Goal: Find specific page/section: Find specific page/section

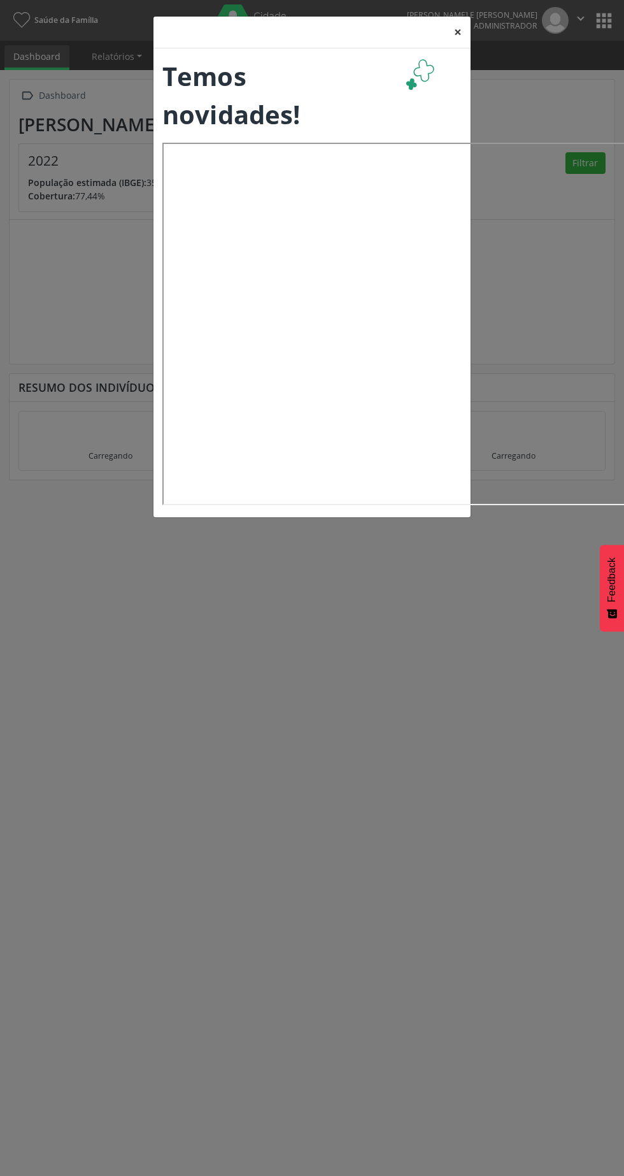
click at [458, 33] on button "×" at bounding box center [457, 32] width 25 height 31
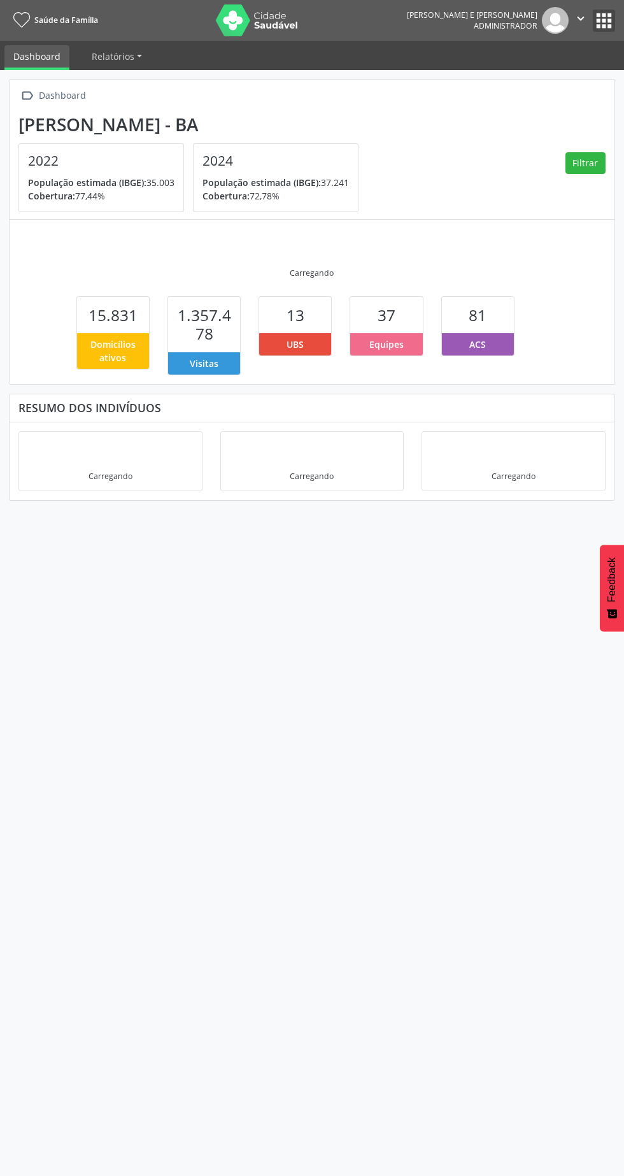
click at [607, 27] on button "apps" at bounding box center [604, 21] width 22 height 22
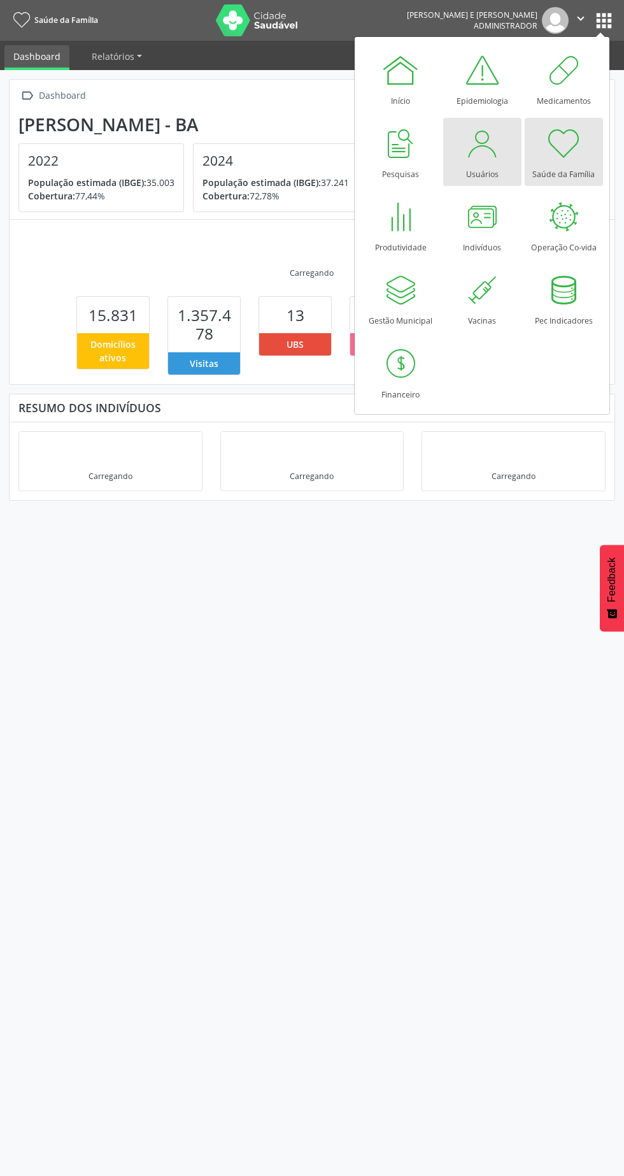
click at [476, 165] on div "Usuários" at bounding box center [482, 170] width 32 height 17
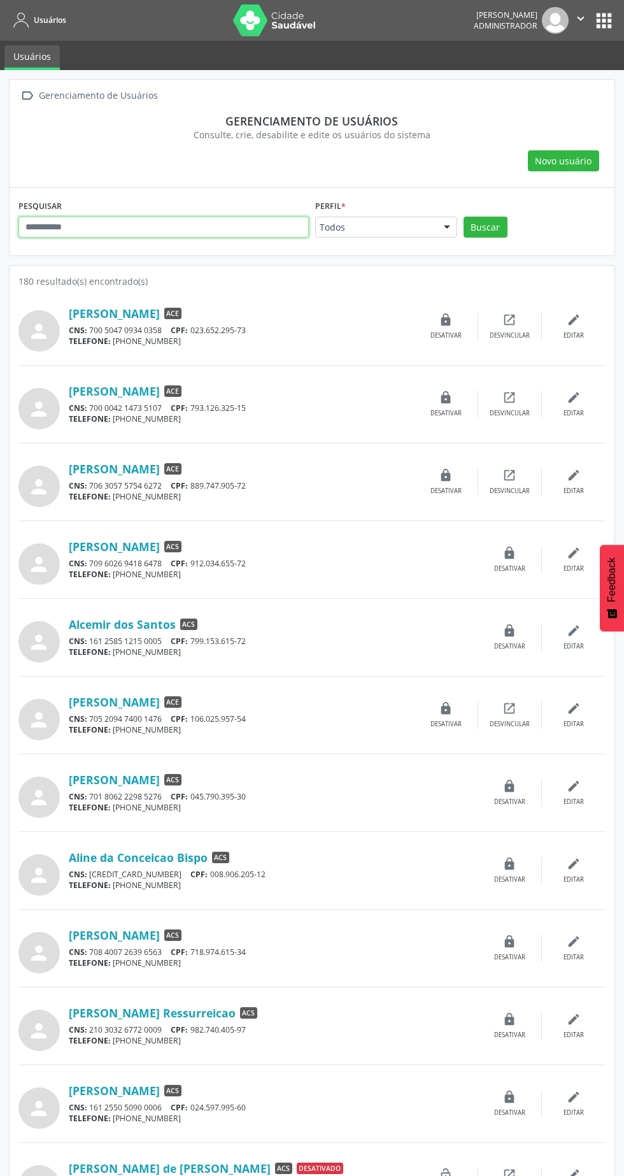
click at [127, 226] on input "text" at bounding box center [163, 228] width 291 height 22
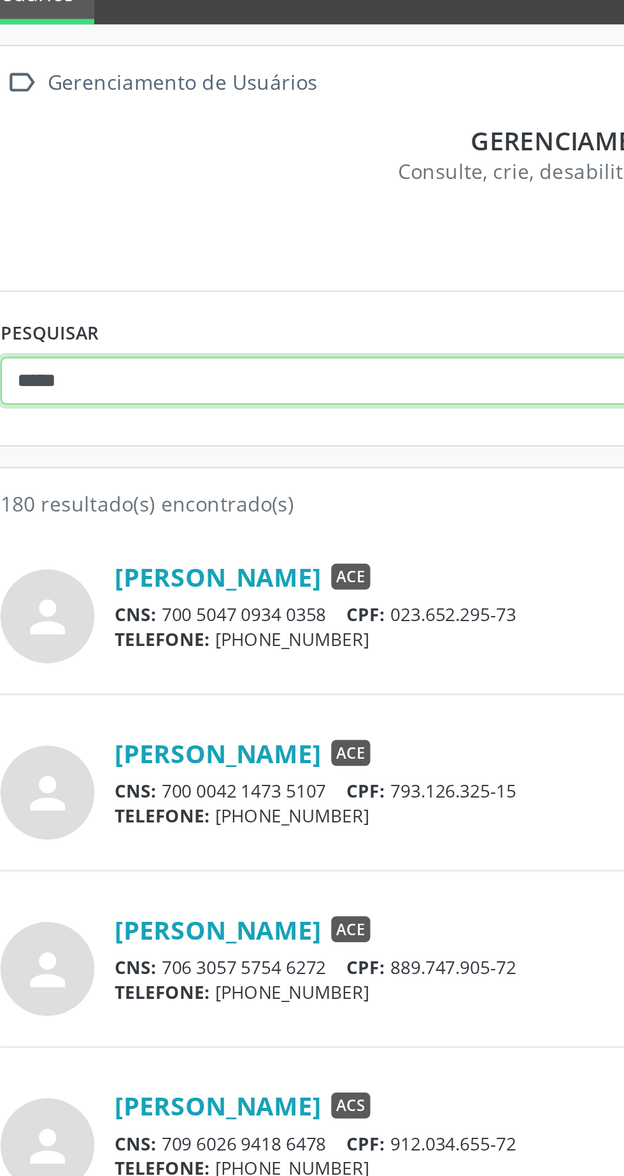
type input "*****"
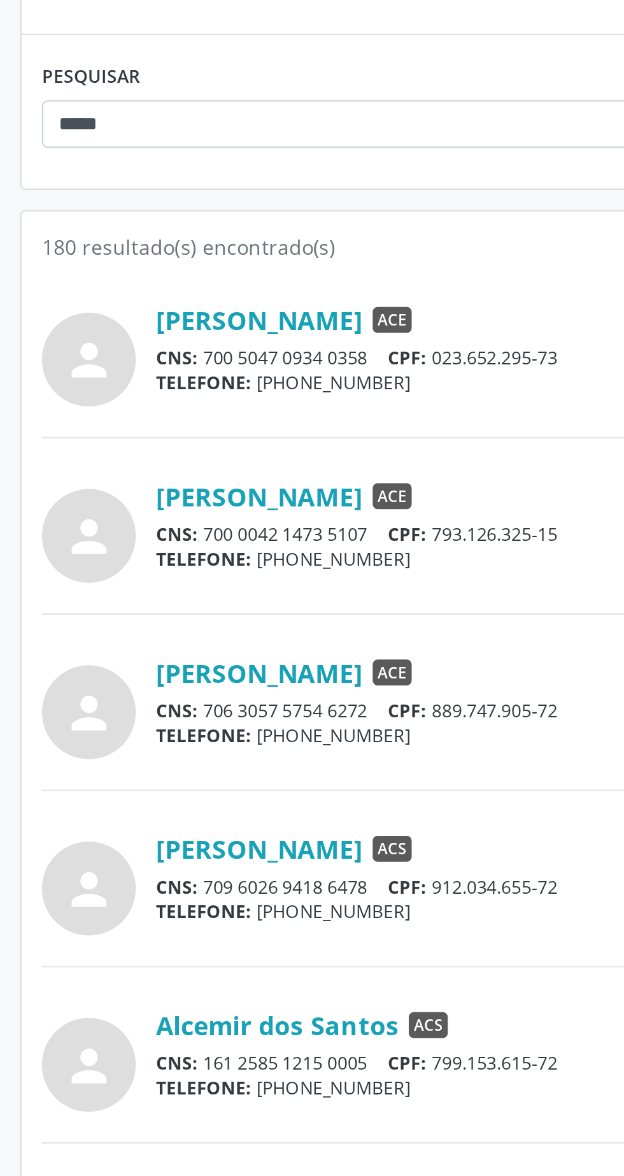
scroll to position [1, 0]
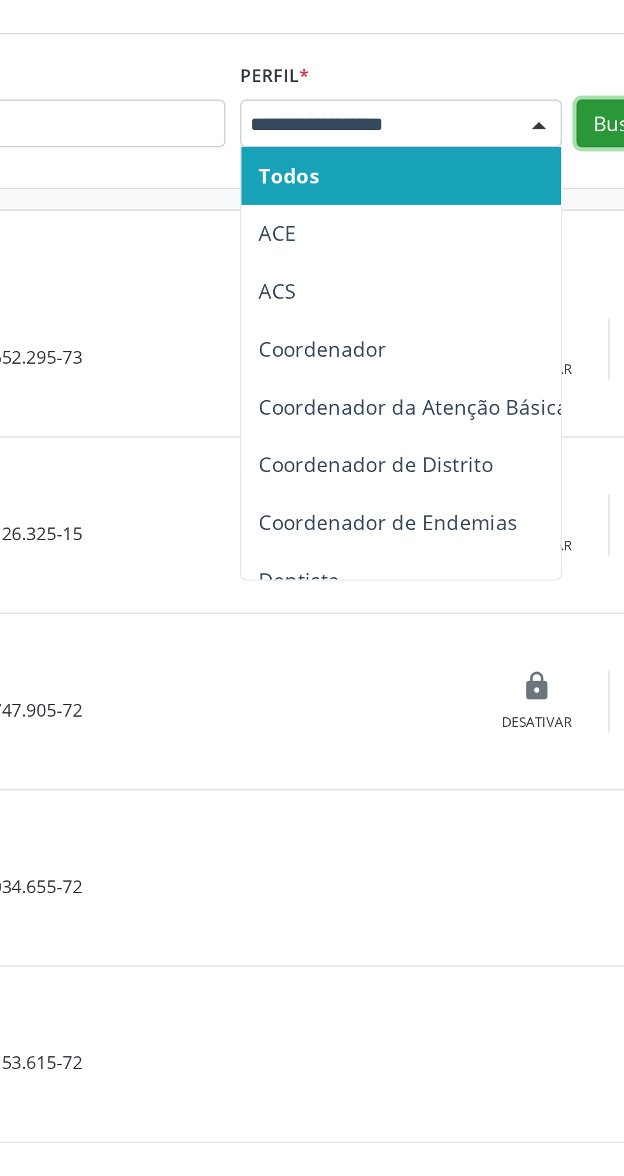
click at [482, 228] on button "Buscar" at bounding box center [486, 226] width 44 height 22
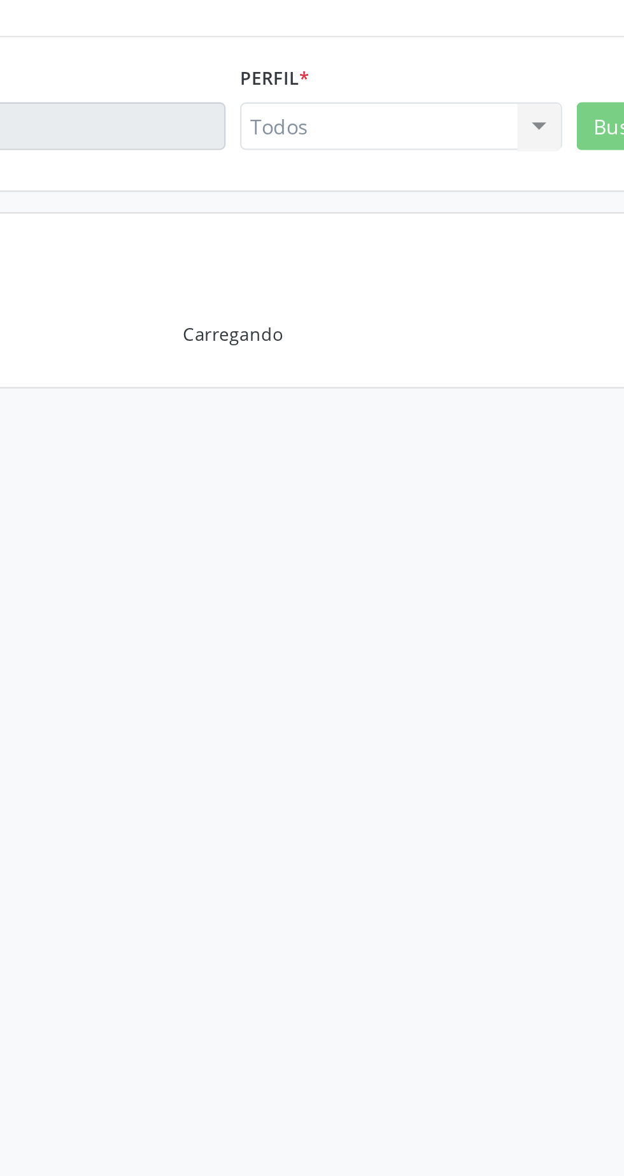
scroll to position [0, 0]
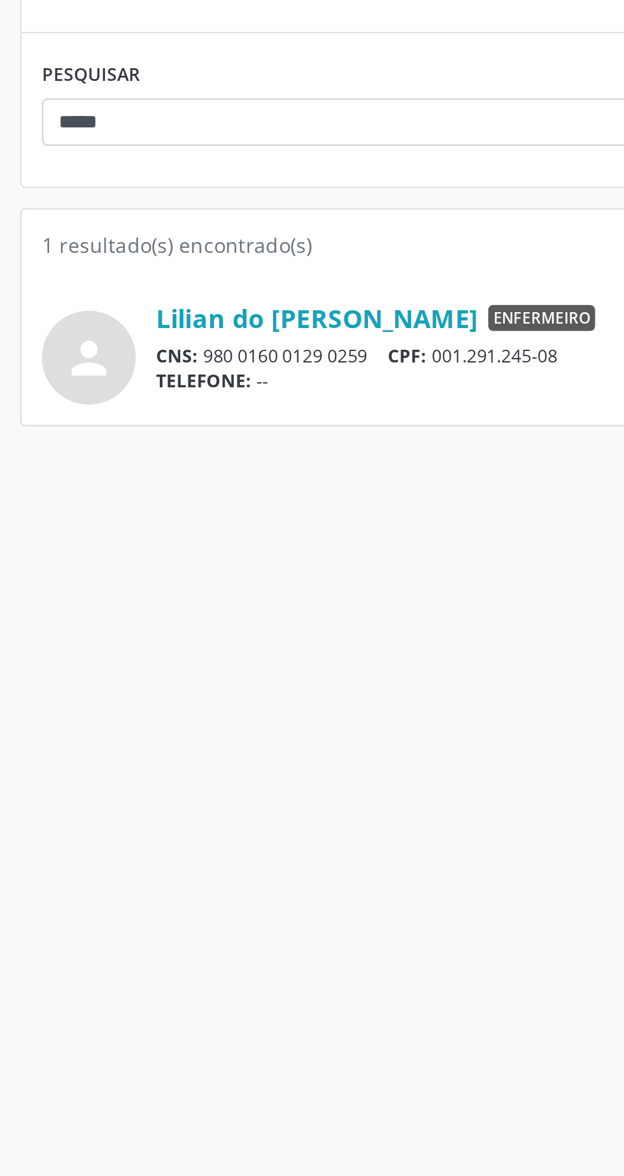
click at [142, 314] on link "Lilian do [PERSON_NAME]" at bounding box center [140, 313] width 142 height 14
